Goal: Information Seeking & Learning: Find specific fact

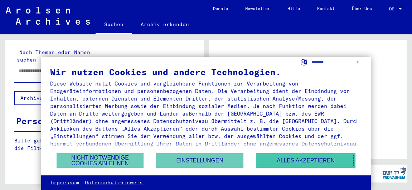
click at [280, 162] on button "Alles akzeptieren" at bounding box center [306, 160] width 100 height 15
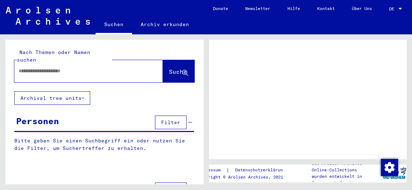
click at [67, 67] on input "text" at bounding box center [82, 71] width 127 height 8
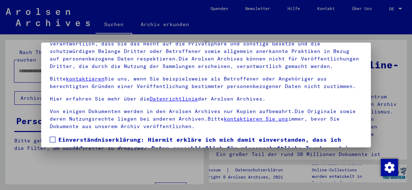
scroll to position [79, 0]
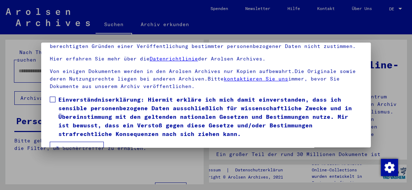
click at [54, 97] on span at bounding box center [53, 100] width 6 height 6
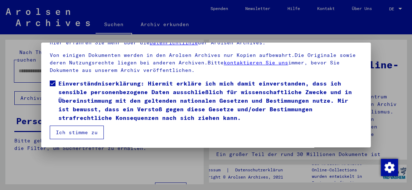
click at [84, 132] on button "Ich stimme zu" at bounding box center [77, 133] width 54 height 14
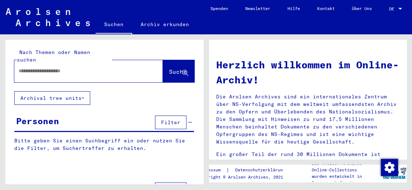
click at [28, 67] on input "text" at bounding box center [80, 71] width 123 height 8
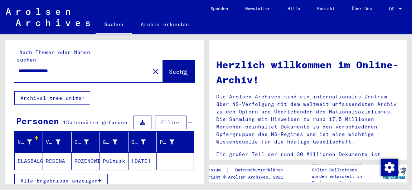
click at [95, 156] on mat-cell "ROZENOWICZ" at bounding box center [86, 160] width 28 height 17
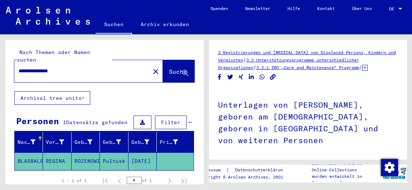
click at [72, 67] on input "**********" at bounding box center [82, 71] width 127 height 8
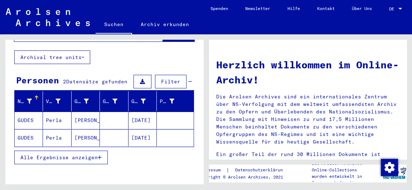
scroll to position [53, 0]
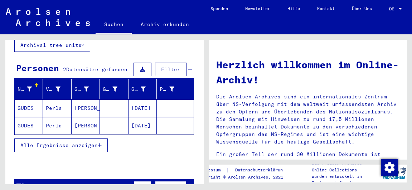
click at [92, 142] on span "Alle Ergebnisse anzeigen" at bounding box center [58, 145] width 77 height 6
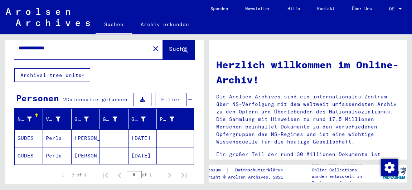
scroll to position [0, 0]
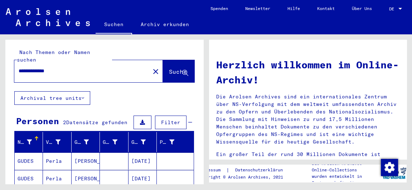
click at [46, 67] on input "**********" at bounding box center [80, 71] width 123 height 8
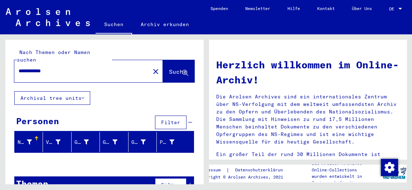
click at [64, 67] on input "**********" at bounding box center [80, 71] width 123 height 8
type input "*"
type input "**********"
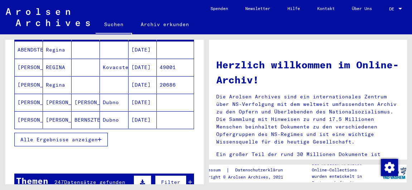
scroll to position [117, 0]
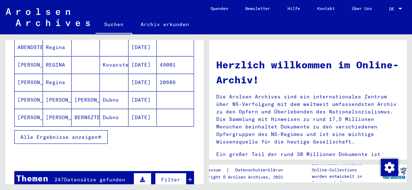
click at [84, 134] on span "Alle Ergebnisse anzeigen" at bounding box center [58, 137] width 77 height 6
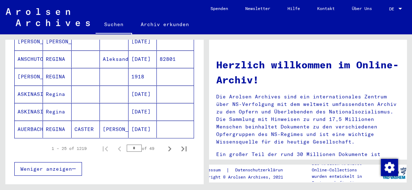
scroll to position [470, 0]
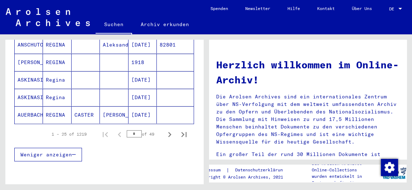
click at [132, 130] on input "*" at bounding box center [134, 133] width 15 height 7
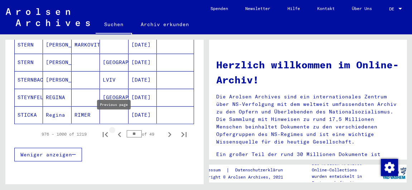
click at [114, 129] on icon "Previous page" at bounding box center [119, 134] width 10 height 10
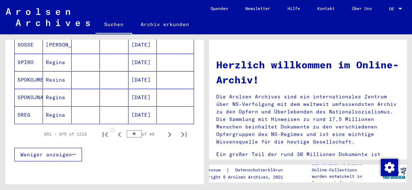
click at [114, 129] on icon "Previous page" at bounding box center [119, 134] width 10 height 10
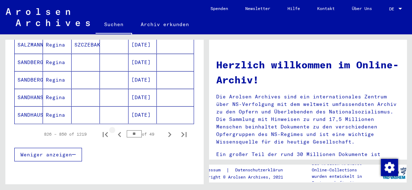
click at [114, 129] on icon "Previous page" at bounding box center [119, 134] width 10 height 10
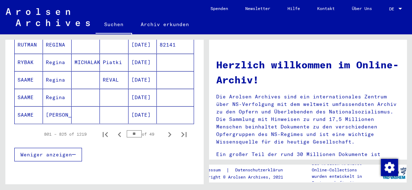
click at [114, 129] on icon "Previous page" at bounding box center [119, 134] width 10 height 10
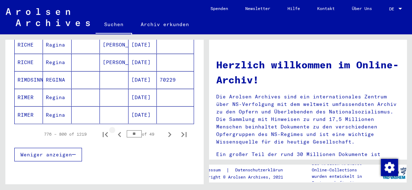
click at [114, 129] on icon "Previous page" at bounding box center [119, 134] width 10 height 10
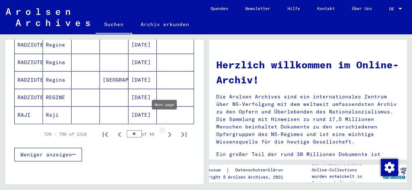
click at [166, 129] on icon "Next page" at bounding box center [170, 134] width 10 height 10
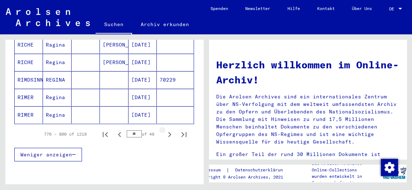
click at [166, 129] on icon "Next page" at bounding box center [170, 134] width 10 height 10
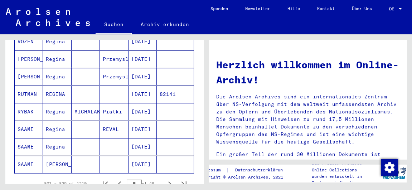
scroll to position [453, 0]
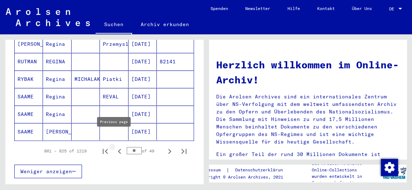
click at [118, 149] on icon "Previous page" at bounding box center [119, 151] width 3 height 5
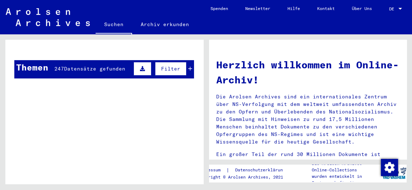
scroll to position [484, 0]
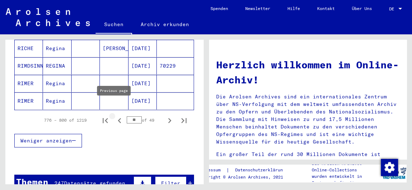
click at [115, 116] on icon "Previous page" at bounding box center [119, 121] width 10 height 10
type input "**"
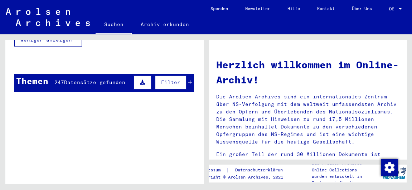
scroll to position [612, 0]
